Goal: Task Accomplishment & Management: Use online tool/utility

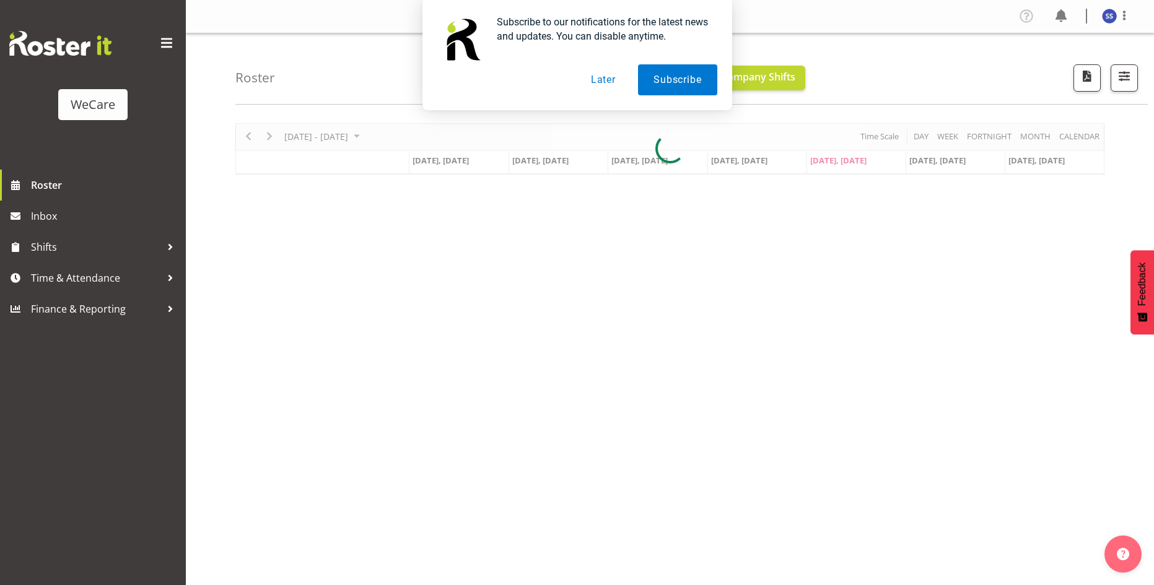
click at [607, 81] on button "Later" at bounding box center [603, 79] width 56 height 31
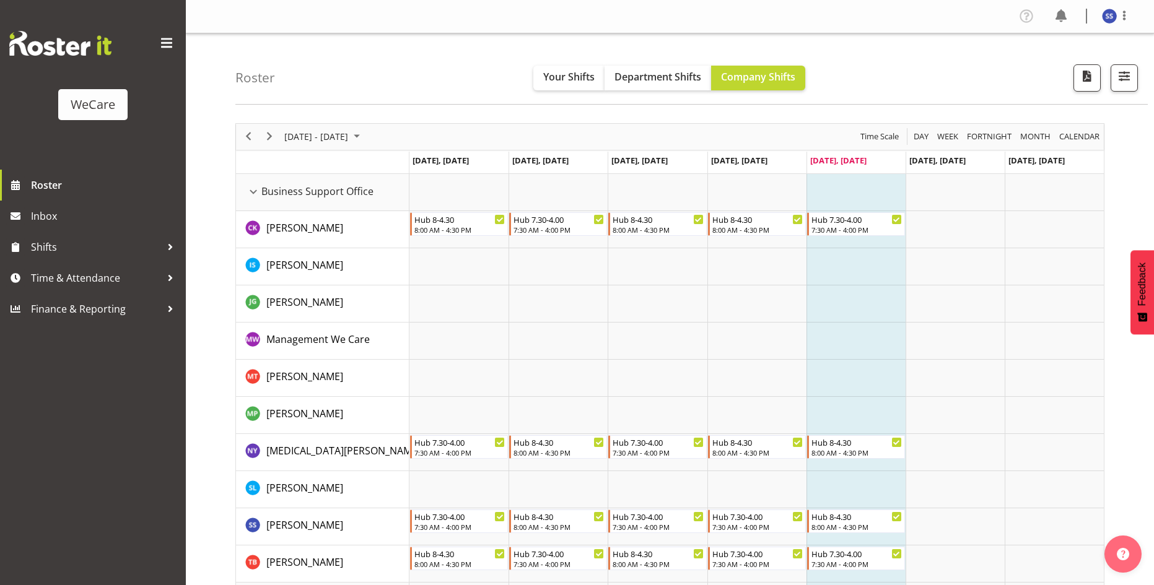
click at [830, 267] on td "Timeline Week of October 3, 2025" at bounding box center [855, 266] width 99 height 37
click at [743, 275] on td "Timeline Week of October 3, 2025" at bounding box center [756, 266] width 99 height 37
click at [854, 272] on td "Timeline Week of October 3, 2025" at bounding box center [855, 266] width 99 height 37
click at [768, 279] on td "Timeline Week of October 3, 2025" at bounding box center [756, 266] width 99 height 37
click at [658, 323] on td "Timeline Week of October 3, 2025" at bounding box center [656, 341] width 99 height 37
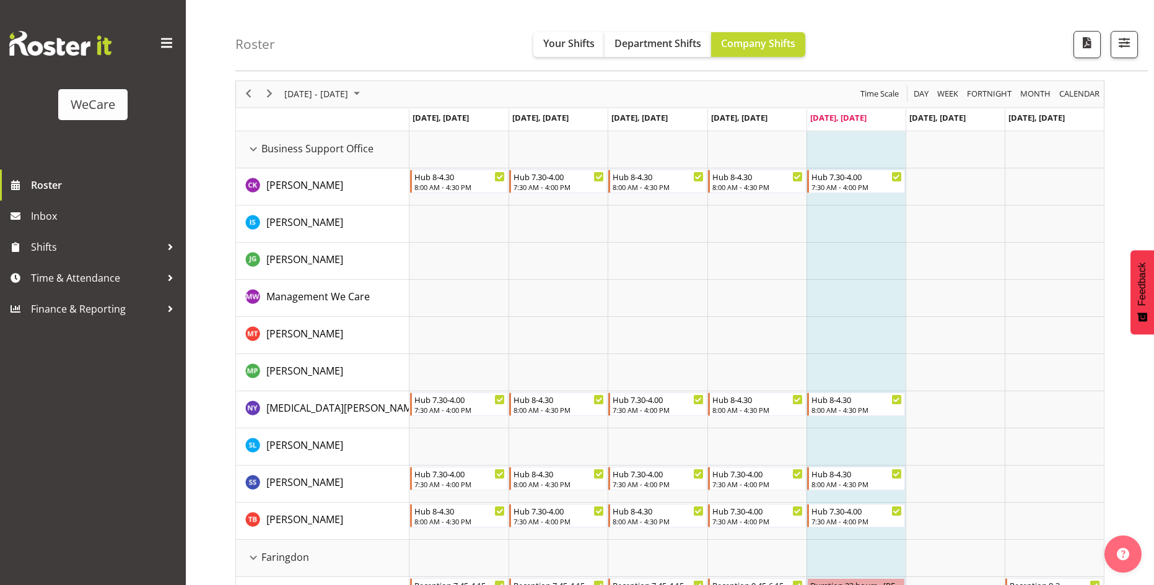
scroll to position [62, 0]
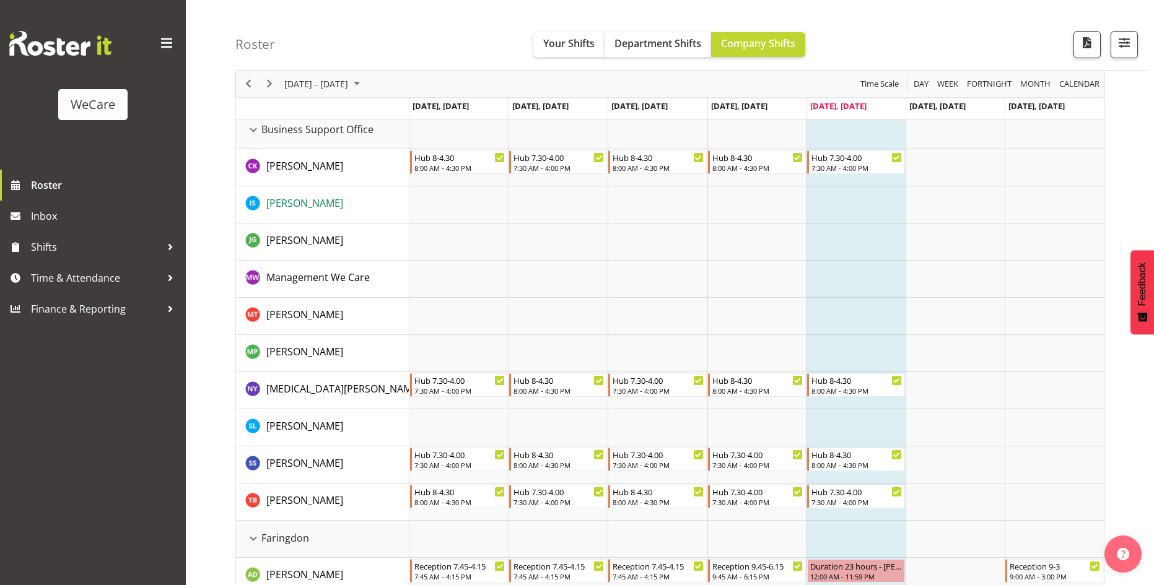
click at [286, 209] on span "[PERSON_NAME]" at bounding box center [304, 203] width 77 height 14
click at [655, 49] on span "Department Shifts" at bounding box center [657, 44] width 87 height 14
